Goal: Information Seeking & Learning: Learn about a topic

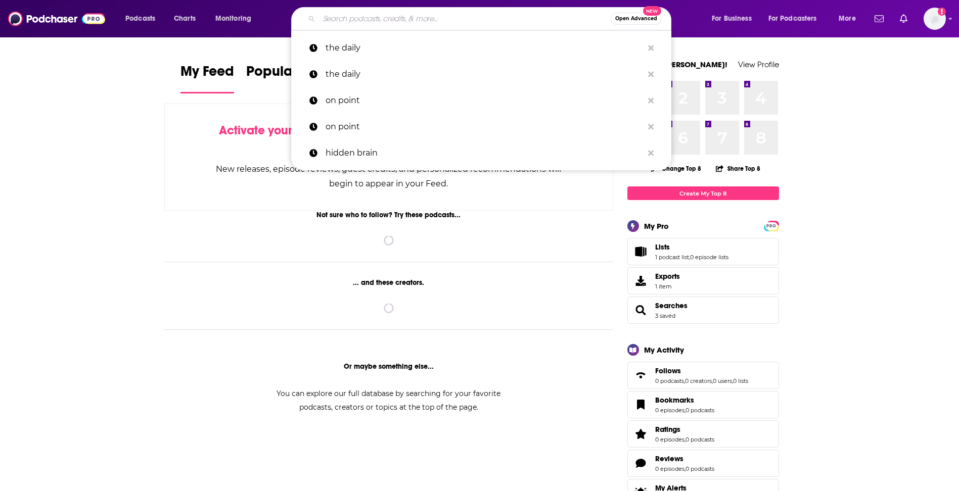
click at [460, 23] on input "Search podcasts, credits, & more..." at bounding box center [465, 19] width 292 height 16
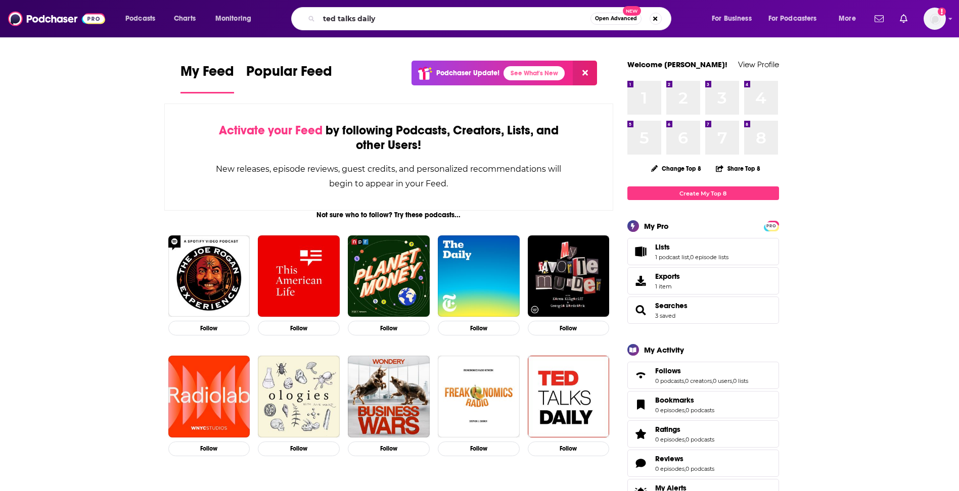
type input "ted talks daily"
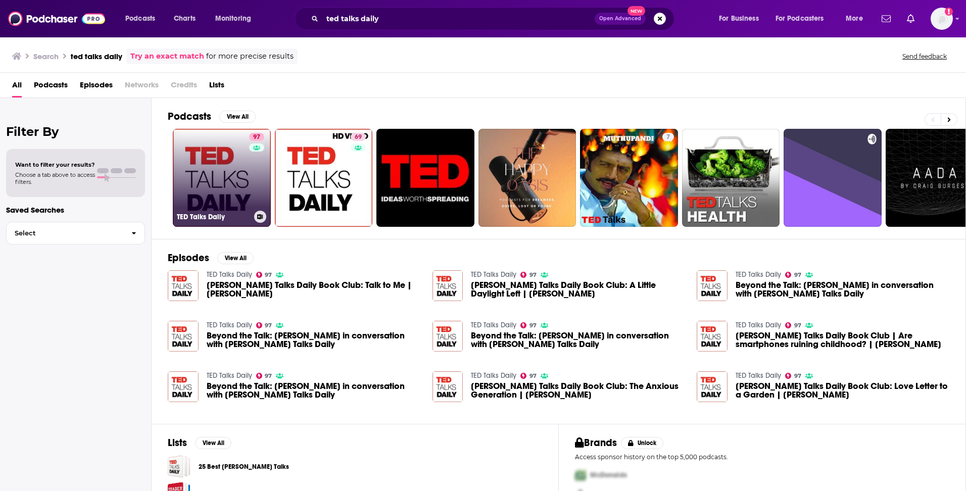
click at [211, 169] on link "97 [PERSON_NAME] Talks Daily" at bounding box center [222, 178] width 98 height 98
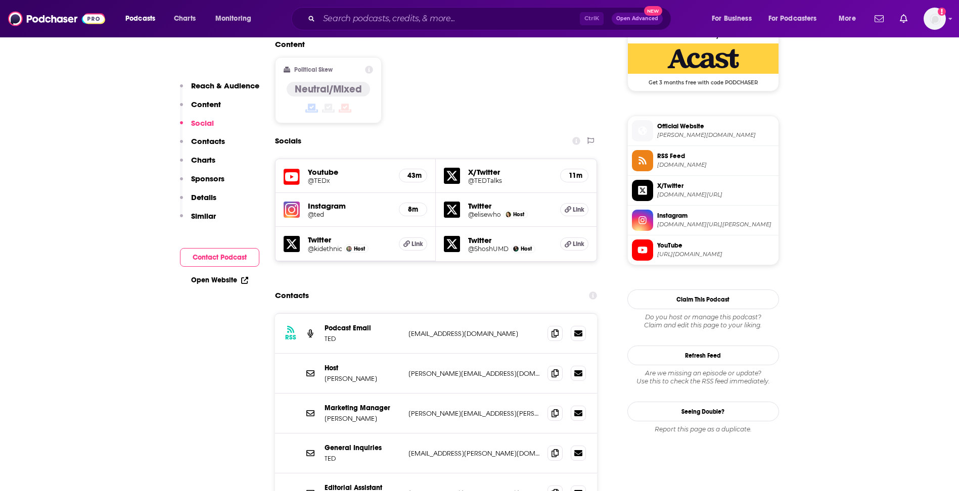
scroll to position [859, 0]
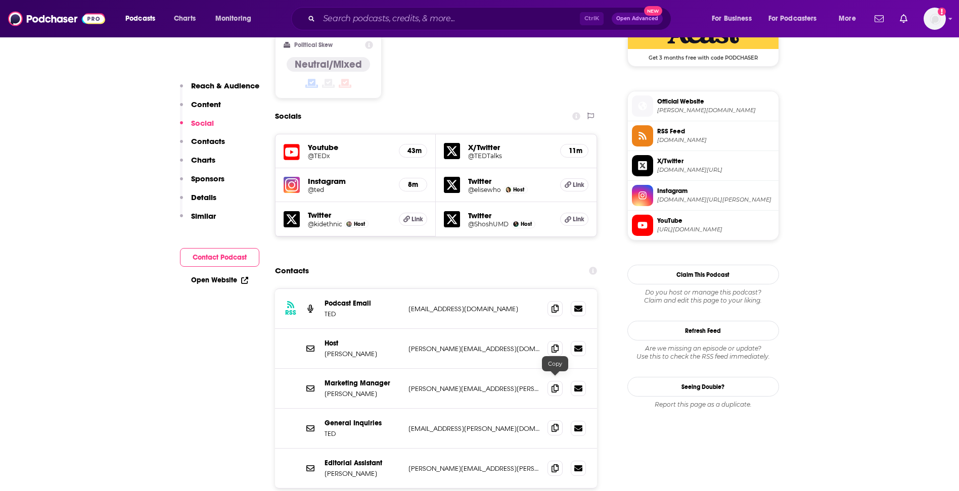
click at [555, 424] on icon at bounding box center [554, 428] width 7 height 8
